Goal: Task Accomplishment & Management: Manage account settings

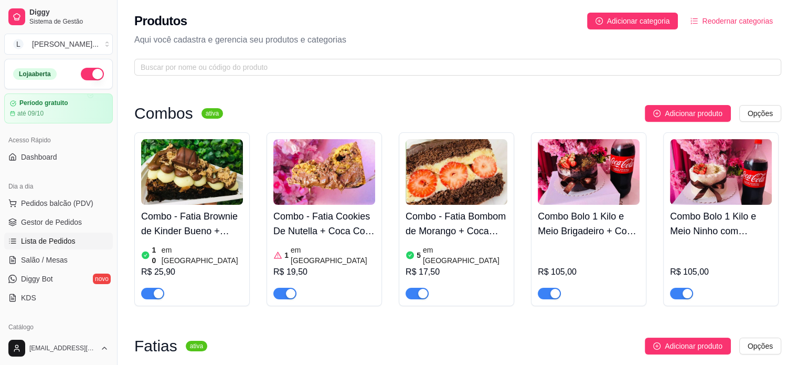
click at [58, 233] on link "Lista de Pedidos" at bounding box center [58, 240] width 109 height 17
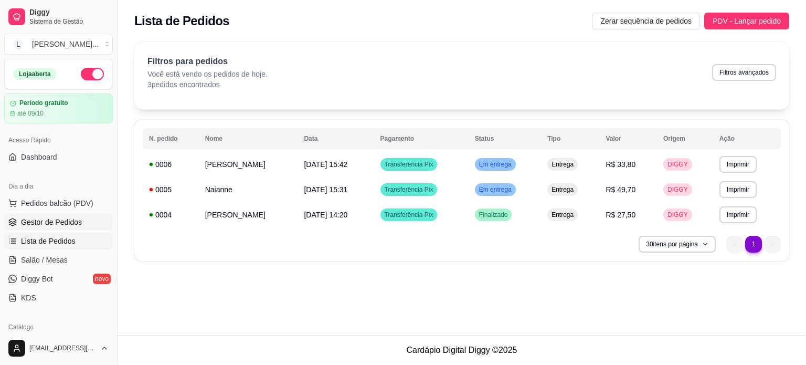
click at [40, 223] on span "Gestor de Pedidos" at bounding box center [51, 222] width 61 height 10
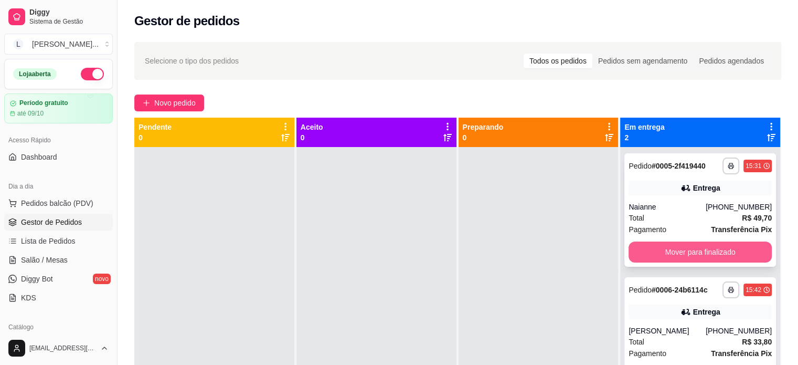
click at [681, 251] on button "Mover para finalizado" at bounding box center [700, 251] width 143 height 21
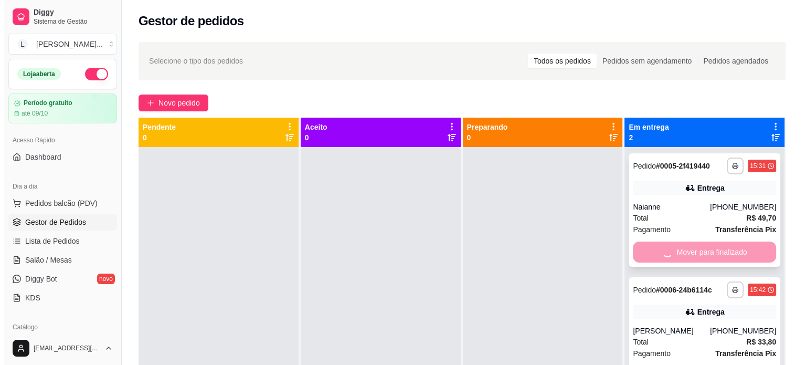
scroll to position [29, 0]
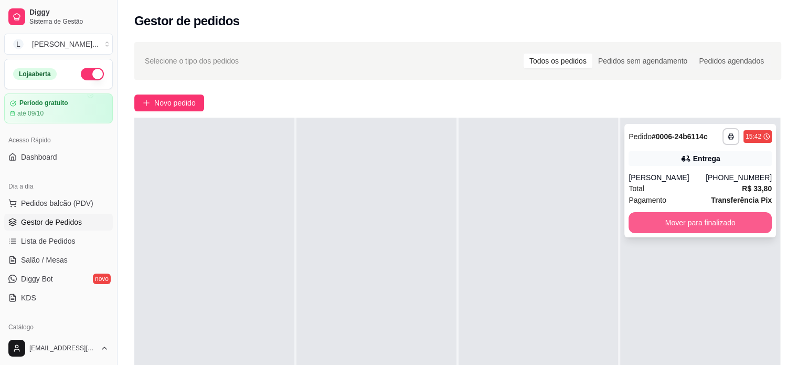
click at [686, 228] on button "Mover para finalizado" at bounding box center [700, 222] width 143 height 21
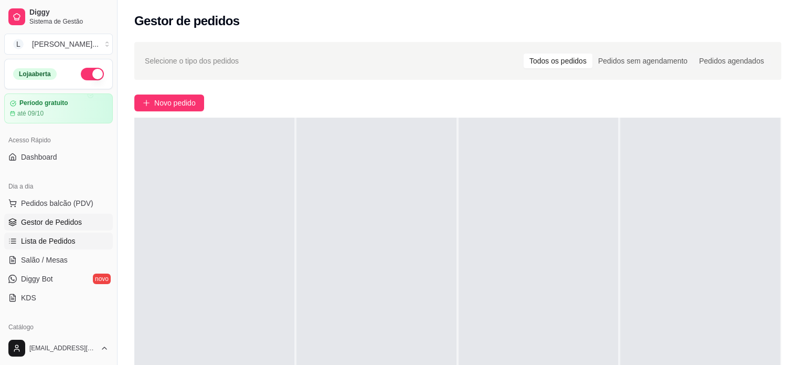
click at [52, 245] on span "Lista de Pedidos" at bounding box center [48, 241] width 55 height 10
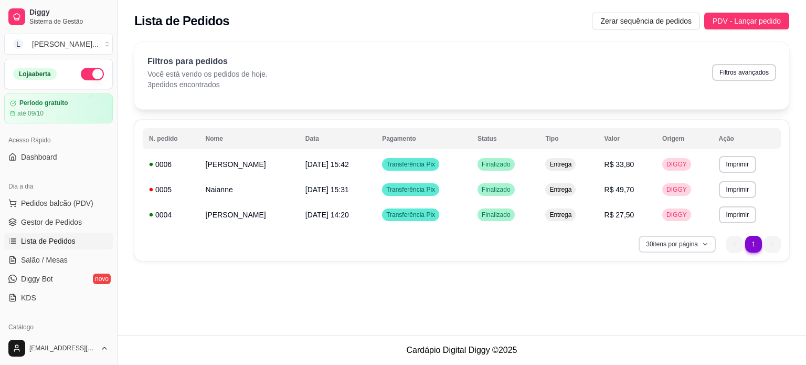
click at [661, 246] on button "30 itens por página" at bounding box center [677, 244] width 77 height 17
click at [662, 246] on button "30 itens por página" at bounding box center [677, 244] width 75 height 16
click at [36, 211] on ul "Pedidos balcão (PDV) Gestor de Pedidos Lista de Pedidos Salão / Mesas Diggy Bot…" at bounding box center [58, 250] width 109 height 111
